Goal: Task Accomplishment & Management: Use online tool/utility

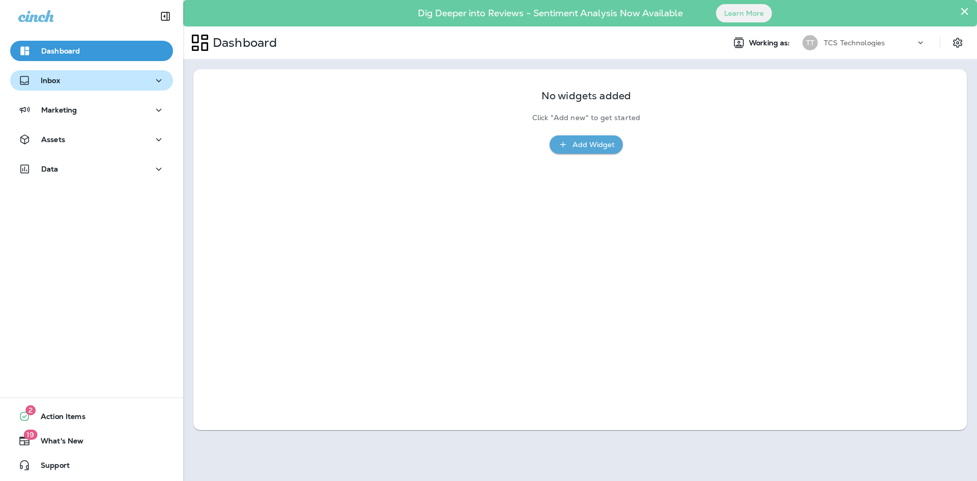
click at [153, 83] on icon "button" at bounding box center [159, 80] width 12 height 13
click at [153, 110] on icon "button" at bounding box center [159, 110] width 12 height 13
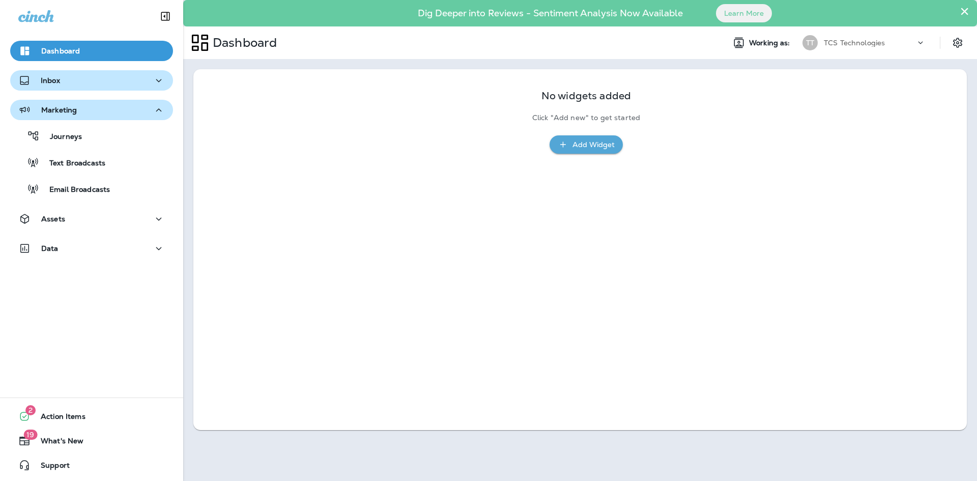
click at [153, 110] on icon "button" at bounding box center [159, 110] width 12 height 13
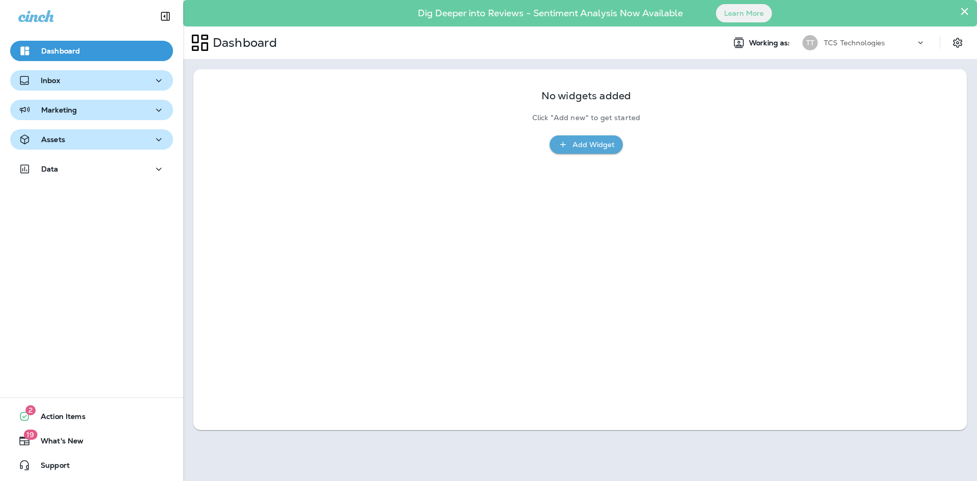
click at [153, 141] on icon "button" at bounding box center [159, 139] width 12 height 13
click at [153, 172] on icon "button" at bounding box center [159, 169] width 12 height 13
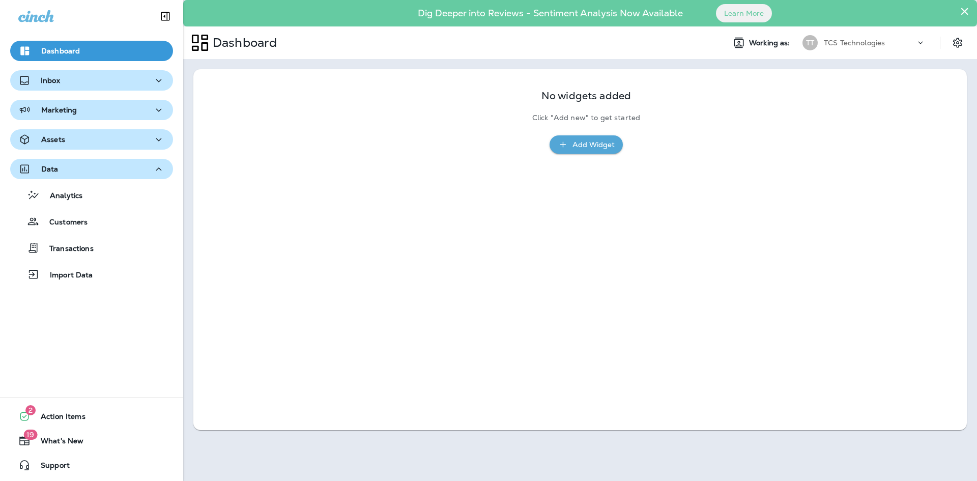
click at [153, 172] on icon "button" at bounding box center [159, 169] width 12 height 13
click at [919, 40] on icon at bounding box center [920, 43] width 10 height 10
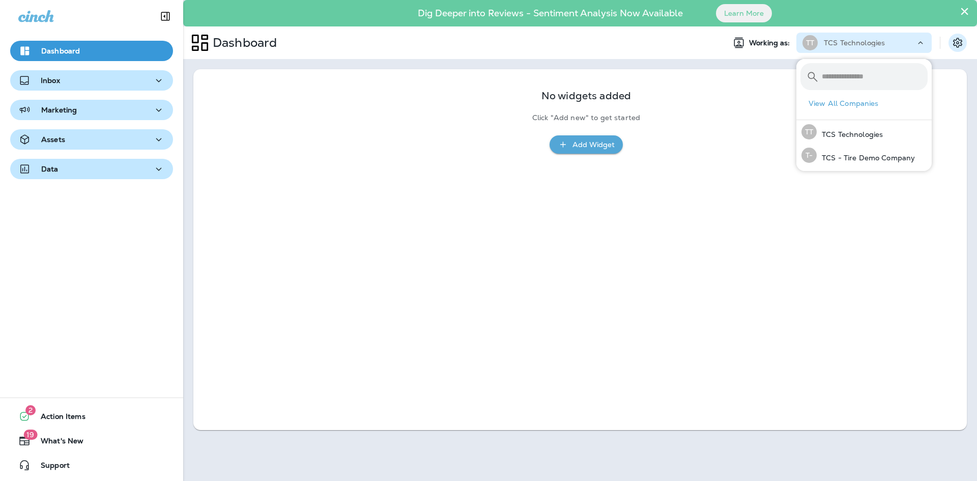
click at [962, 48] on icon "Settings" at bounding box center [957, 43] width 12 height 12
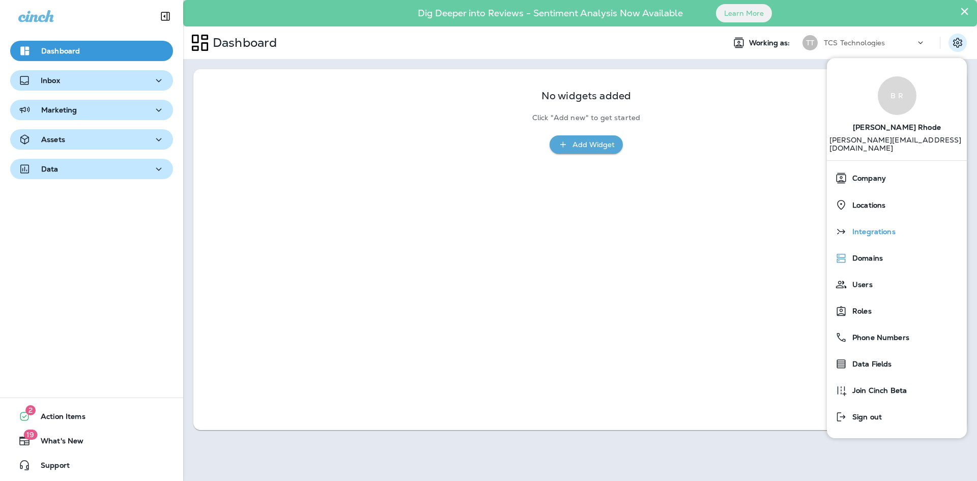
click at [881, 227] on span "Integrations" at bounding box center [871, 231] width 48 height 9
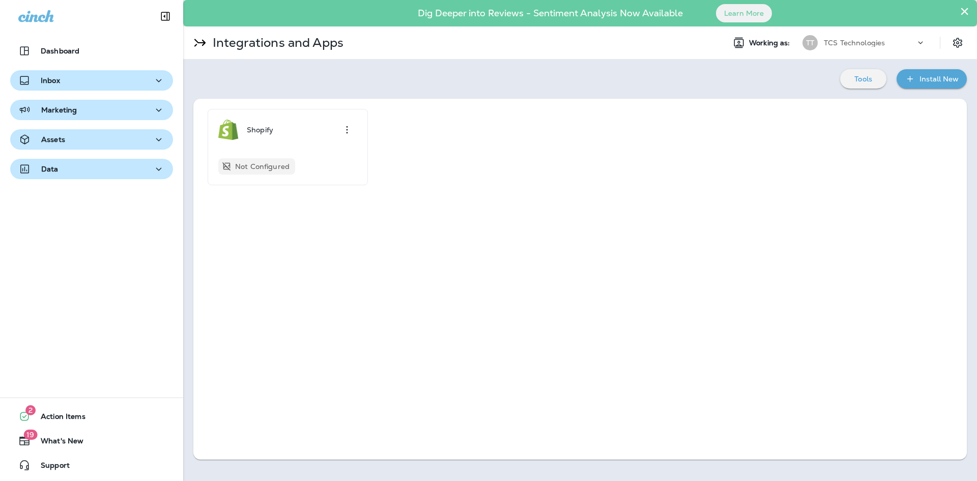
click at [934, 77] on div "Install New" at bounding box center [938, 79] width 39 height 13
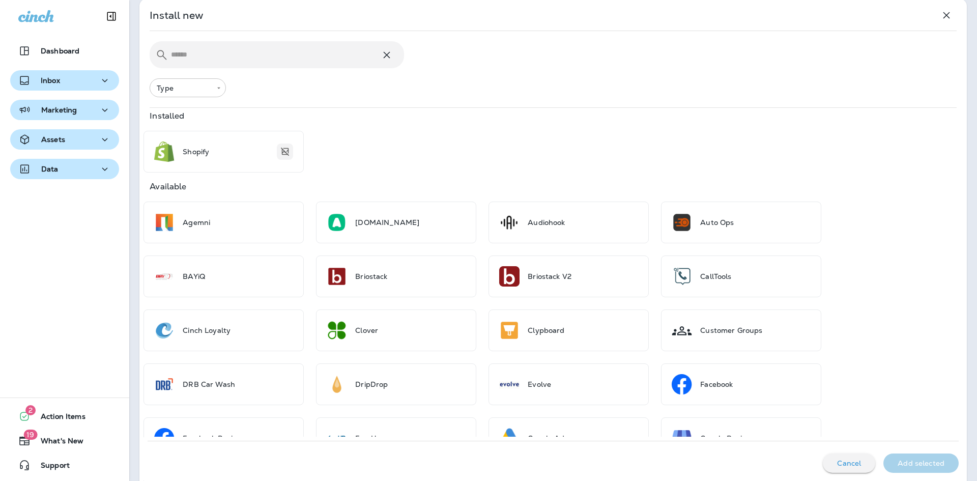
scroll to position [67, 0]
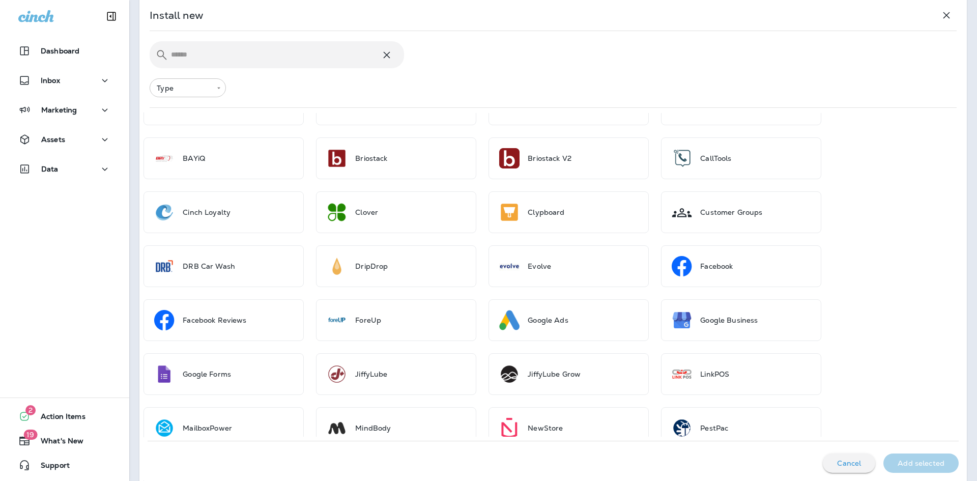
scroll to position [204, 0]
